Goal: Task Accomplishment & Management: Complete application form

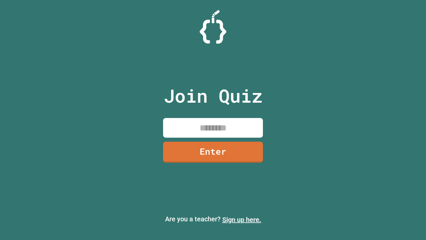
click at [242, 219] on link "Sign up here." at bounding box center [241, 219] width 39 height 8
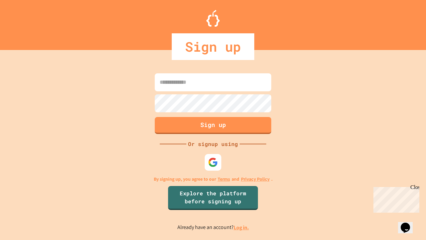
click at [242, 227] on link "Log in." at bounding box center [241, 227] width 15 height 7
